Goal: Task Accomplishment & Management: Manage account settings

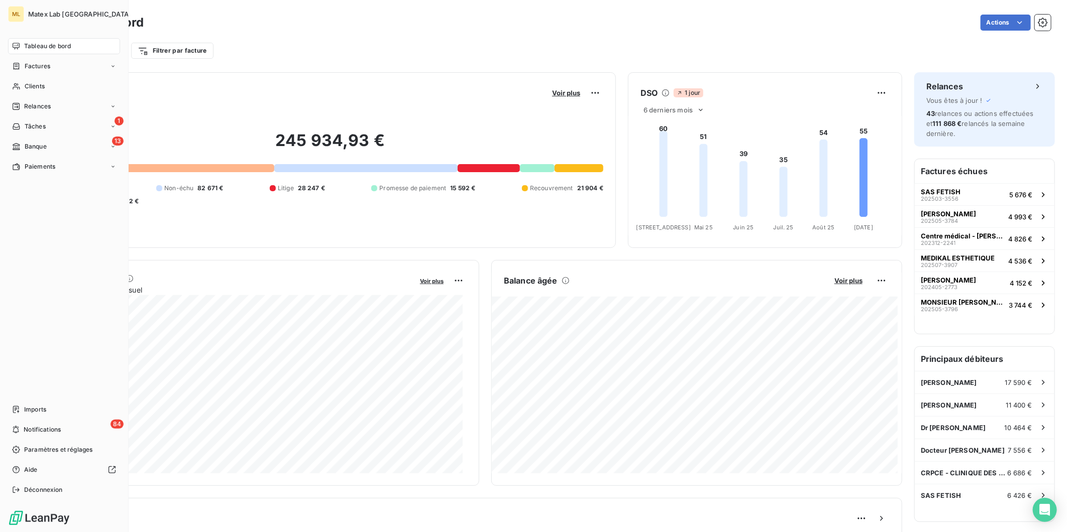
click at [27, 42] on span "Tableau de bord" at bounding box center [47, 46] width 47 height 9
click at [29, 166] on span "Paiements" at bounding box center [40, 166] width 31 height 9
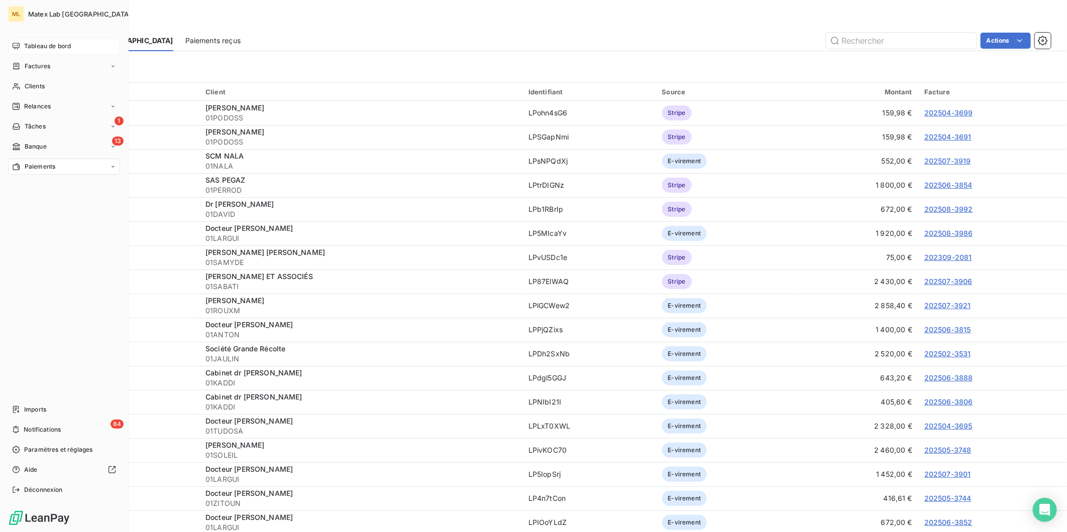
click at [52, 42] on span "Tableau de bord" at bounding box center [47, 46] width 47 height 9
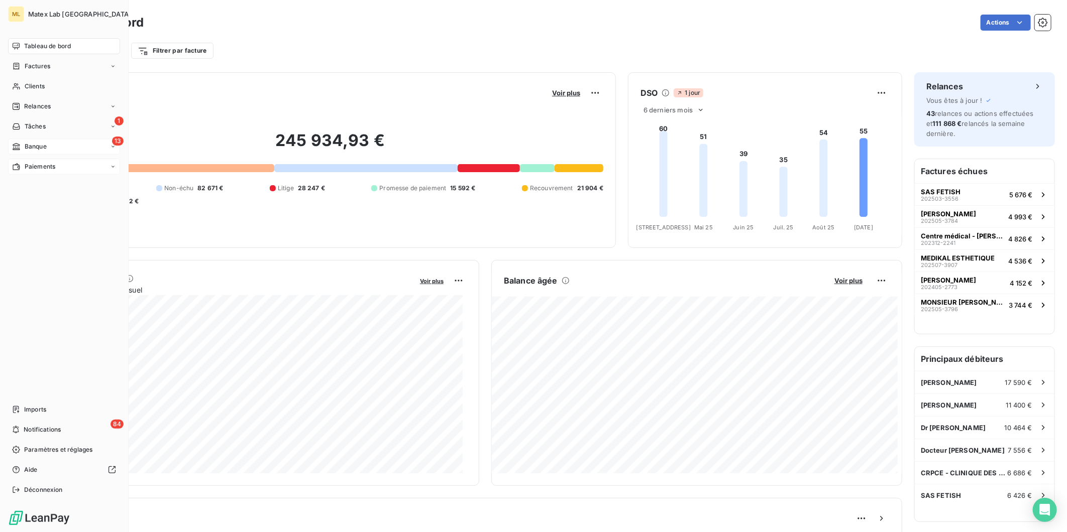
click at [39, 146] on span "Banque" at bounding box center [36, 146] width 22 height 9
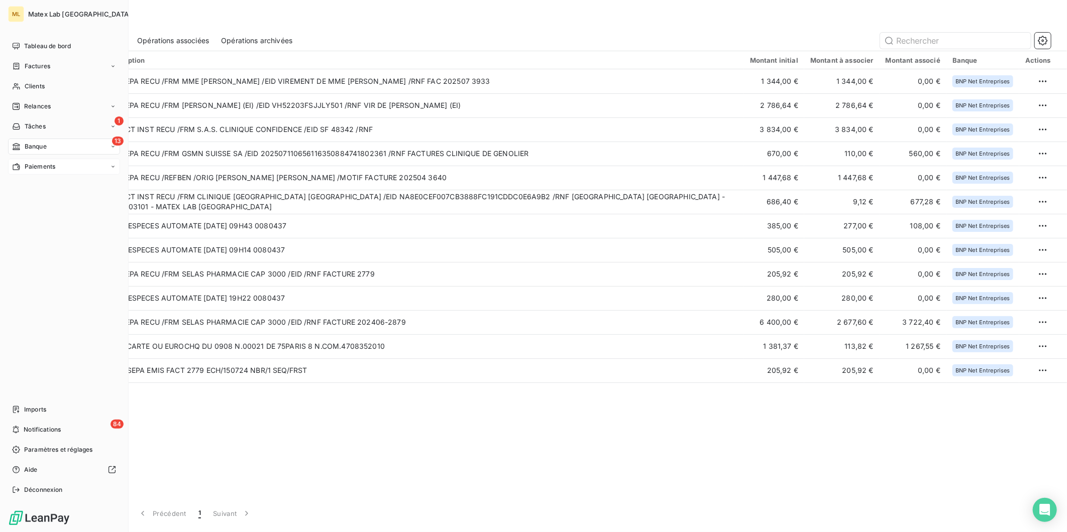
click at [31, 164] on span "Paiements" at bounding box center [40, 166] width 31 height 9
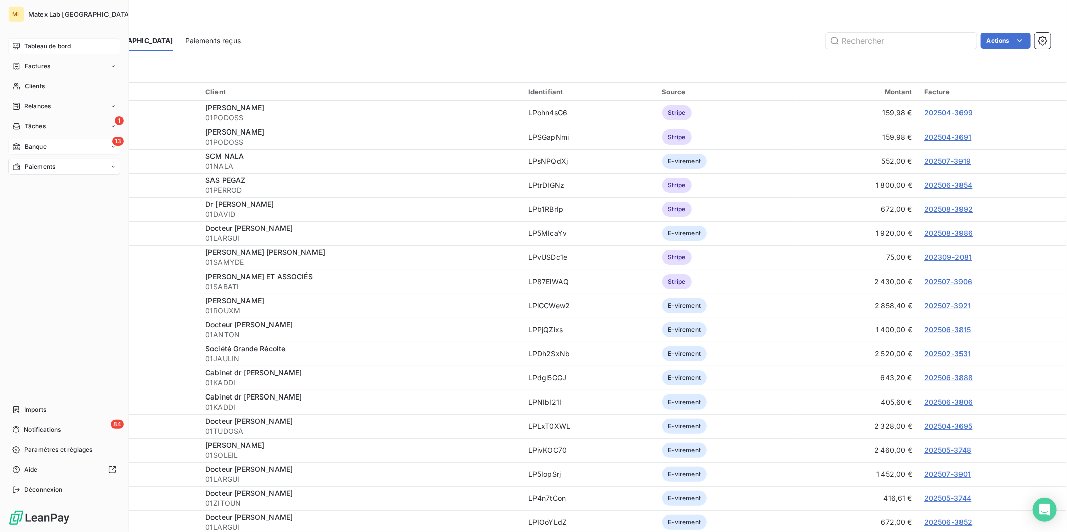
click at [59, 43] on span "Tableau de bord" at bounding box center [47, 46] width 47 height 9
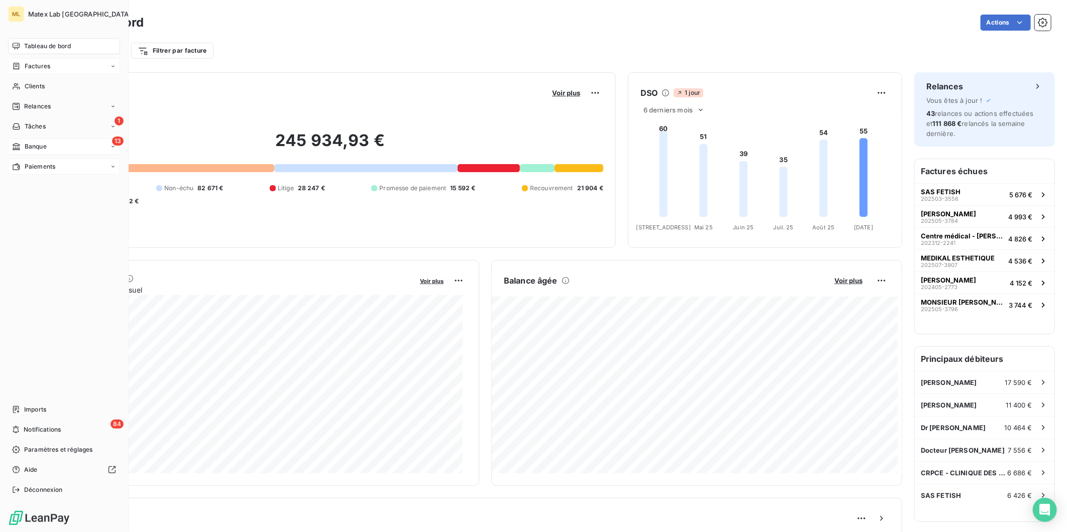
click at [32, 68] on span "Factures" at bounding box center [38, 66] width 26 height 9
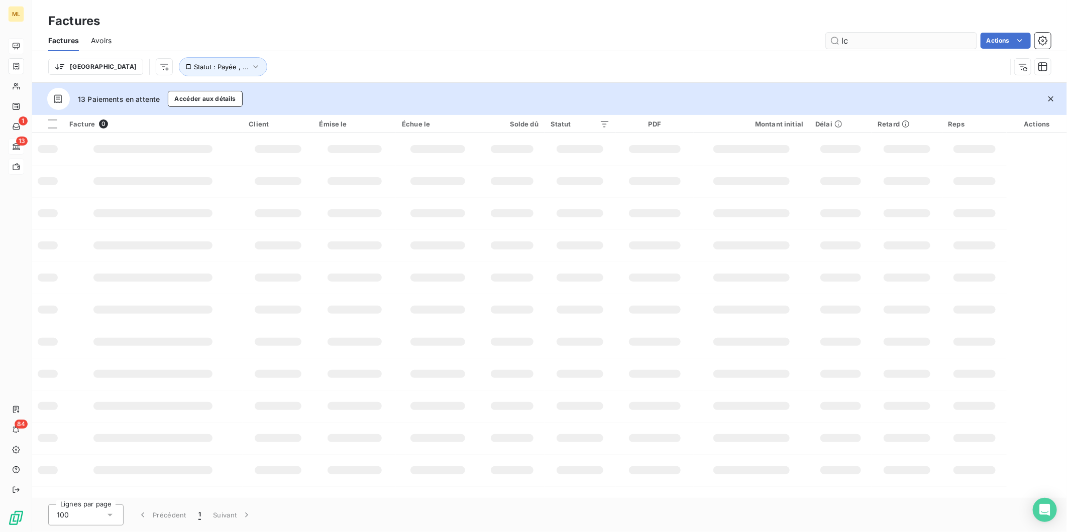
click at [880, 46] on input "lc" at bounding box center [901, 41] width 151 height 16
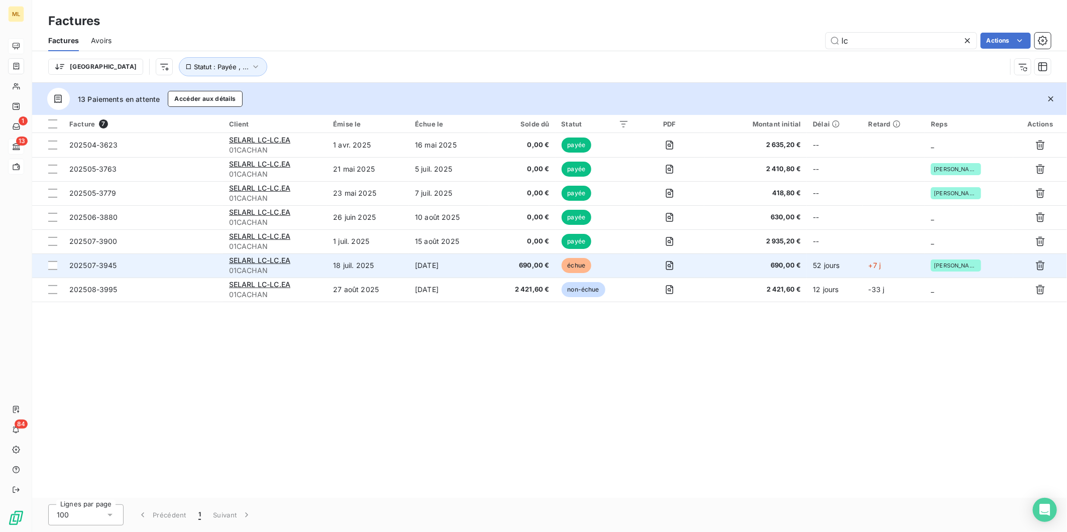
type input "lc"
click at [524, 268] on span "690,00 €" at bounding box center [522, 266] width 54 height 10
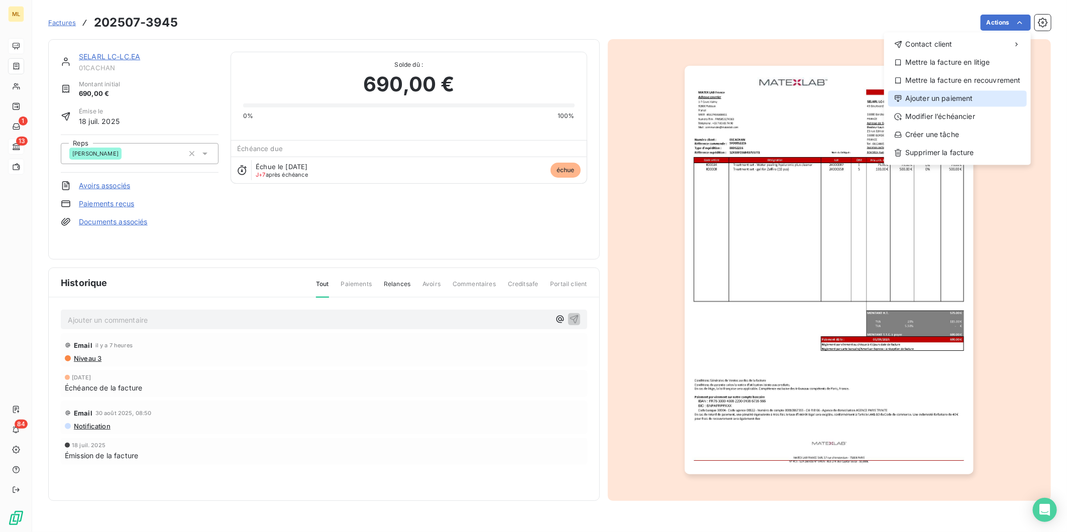
click at [966, 97] on div "Ajouter un paiement" at bounding box center [957, 98] width 139 height 16
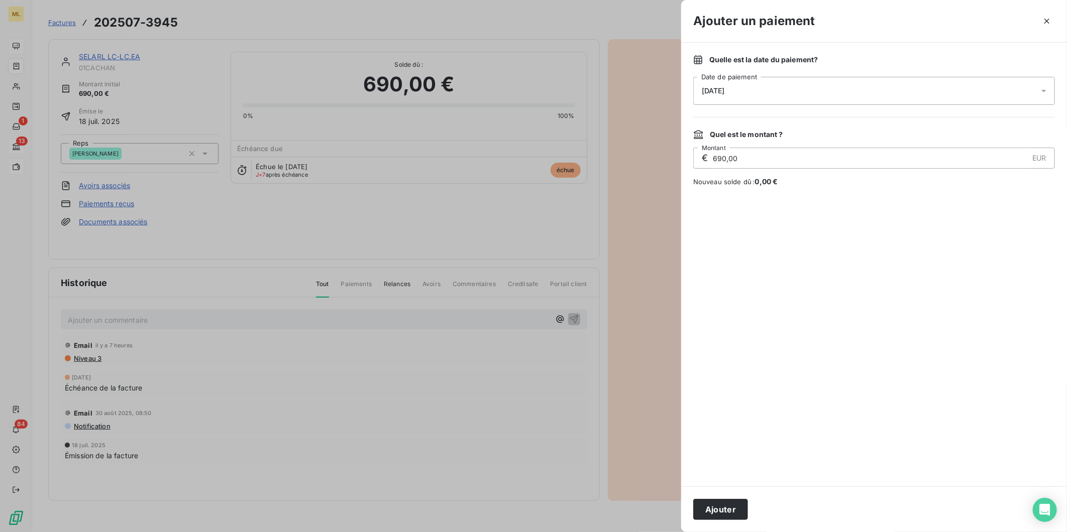
click at [772, 89] on div "[DATE]" at bounding box center [874, 91] width 362 height 28
click at [758, 195] on button "10" at bounding box center [762, 194] width 20 height 20
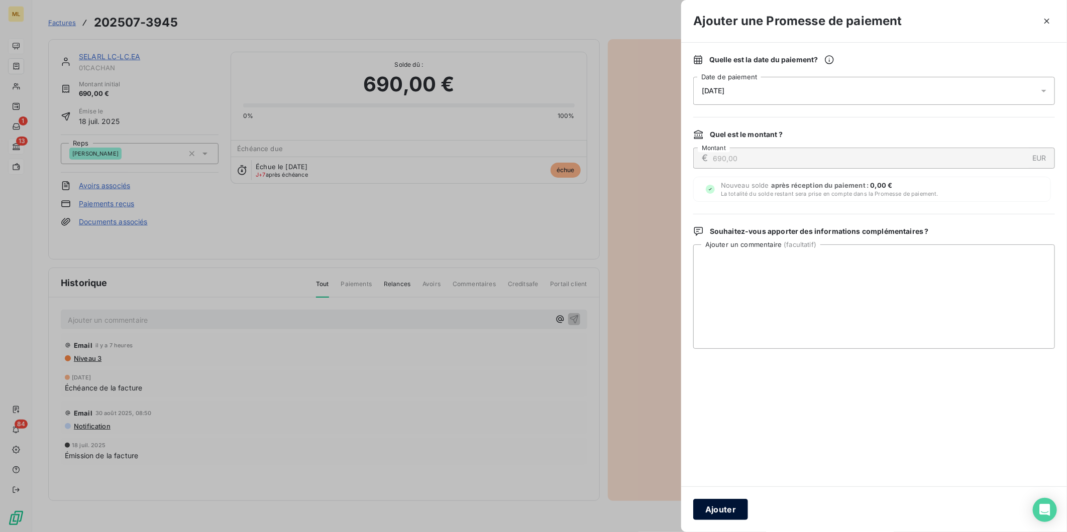
click at [713, 509] on button "Ajouter" at bounding box center [720, 509] width 55 height 21
